Goal: Use online tool/utility: Utilize a website feature to perform a specific function

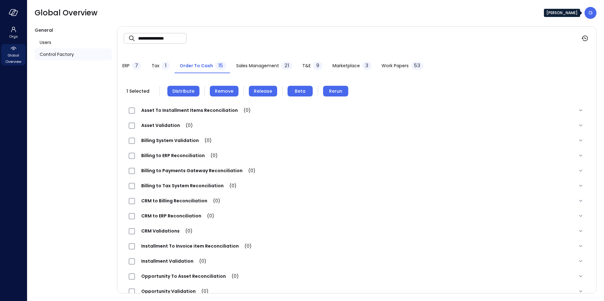
click at [595, 9] on div "G" at bounding box center [590, 13] width 12 height 12
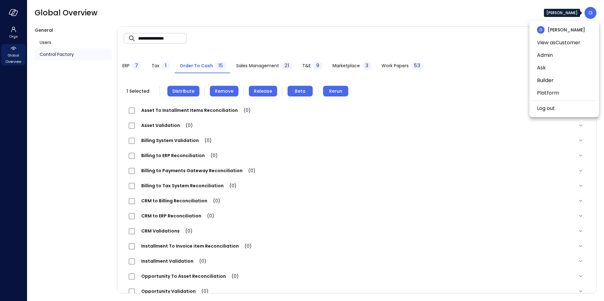
click at [15, 16] on div at bounding box center [302, 150] width 604 height 301
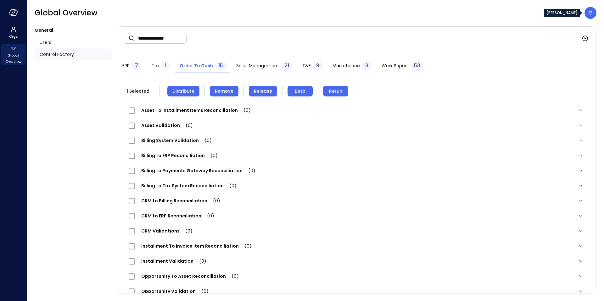
click at [14, 12] on icon "button" at bounding box center [12, 11] width 6 height 5
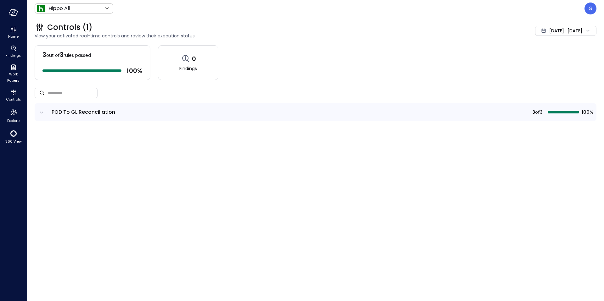
click at [598, 7] on header "Hippo All ******* ​ G" at bounding box center [315, 8] width 577 height 17
click at [593, 10] on div "G" at bounding box center [590, 9] width 12 height 12
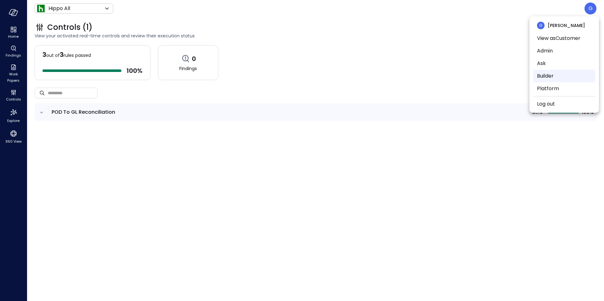
click at [549, 78] on li "Builder" at bounding box center [564, 76] width 62 height 13
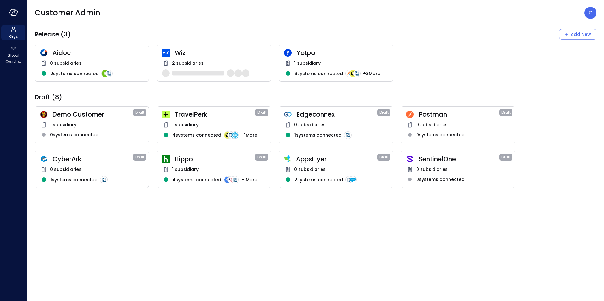
click at [192, 168] on span "1 subsidiary" at bounding box center [185, 169] width 26 height 7
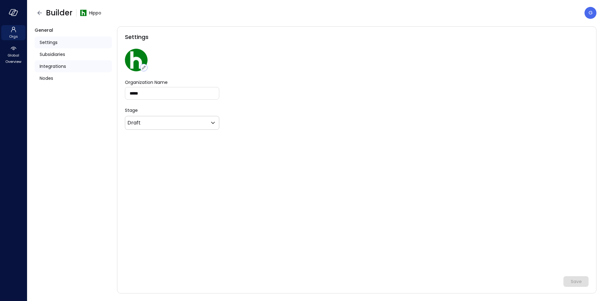
click at [45, 65] on span "Integrations" at bounding box center [53, 66] width 26 height 7
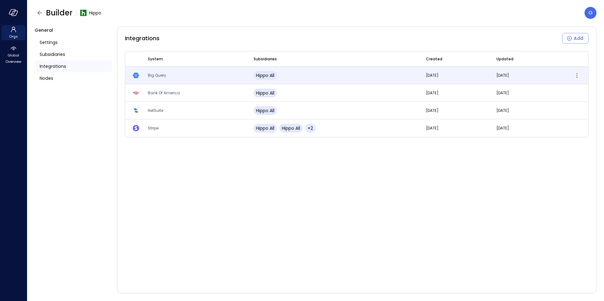
click at [158, 73] on span "Big Query" at bounding box center [157, 75] width 18 height 5
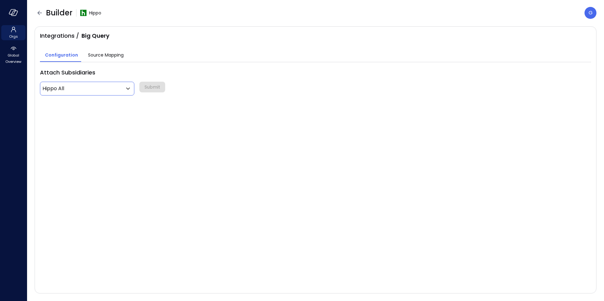
click at [81, 92] on body "Orgs Global Overview Builder Hippo G Integrations / Big Query Configuration Sou…" at bounding box center [302, 150] width 604 height 301
click at [114, 75] on div at bounding box center [302, 150] width 604 height 301
click at [105, 59] on div "Source Mapping" at bounding box center [106, 56] width 36 height 8
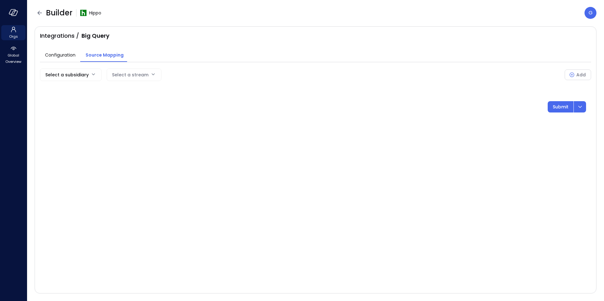
click at [120, 78] on div "Select a stream" at bounding box center [130, 75] width 36 height 12
click at [126, 74] on div "Select a stream" at bounding box center [130, 75] width 36 height 12
click at [91, 74] on body "Orgs Global Overview Builder Hippo G Integrations / Big Query Configuration Sou…" at bounding box center [302, 150] width 604 height 301
click at [59, 91] on span "Hippo All" at bounding box center [70, 90] width 50 height 7
type input "***"
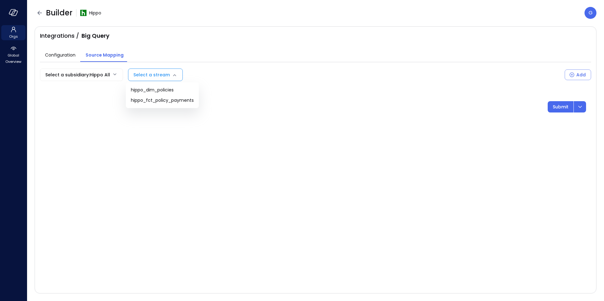
click at [141, 74] on body "Orgs Global Overview Builder Hippo G Integrations / Big Query Configuration Sou…" at bounding box center [302, 150] width 604 height 301
click at [171, 101] on span "hippo_fct_policy_payments" at bounding box center [162, 100] width 63 height 7
type input "**********"
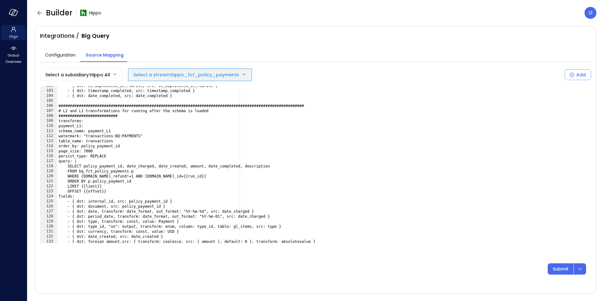
scroll to position [513, 0]
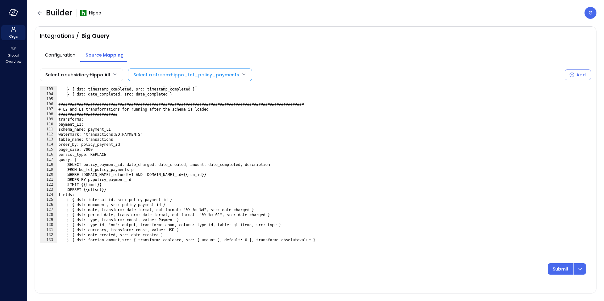
click at [126, 133] on div "- { [DEMOGRAPHIC_DATA]: is_duplicated_in_rewrite, src: is_duplicated_in_rewrite…" at bounding box center [324, 165] width 534 height 167
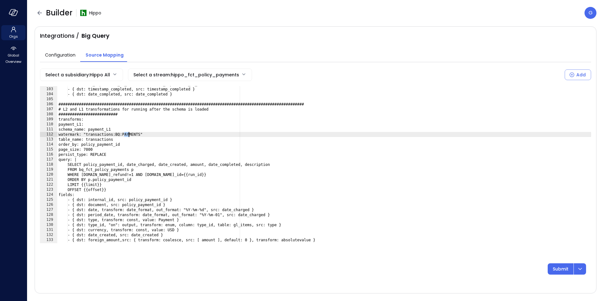
click at [126, 133] on div "- { [DEMOGRAPHIC_DATA]: is_duplicated_in_rewrite, src: is_duplicated_in_rewrite…" at bounding box center [324, 165] width 534 height 167
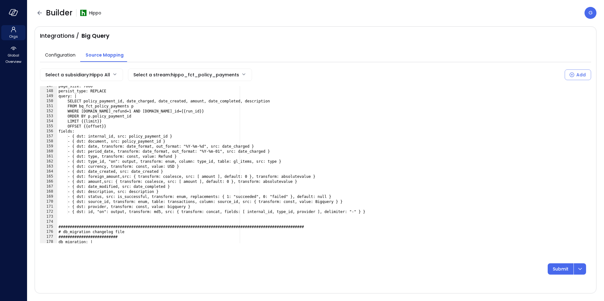
scroll to position [755, 0]
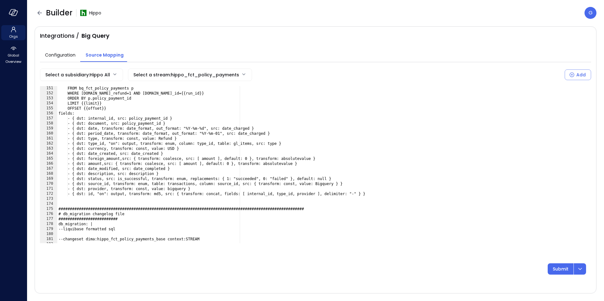
click at [281, 121] on div "FROM bq_fct_policy_payments p WHERE [DOMAIN_NAME]_refund=1 AND [DOMAIN_NAME]_id…" at bounding box center [324, 169] width 534 height 167
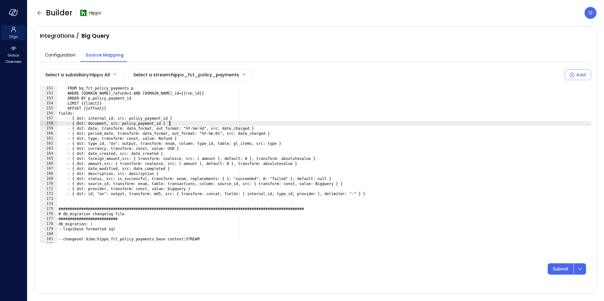
paste textarea "**********"
type textarea "**********"
click at [295, 33] on div "Integrations / Big Query" at bounding box center [315, 36] width 551 height 8
